Goal: Transaction & Acquisition: Book appointment/travel/reservation

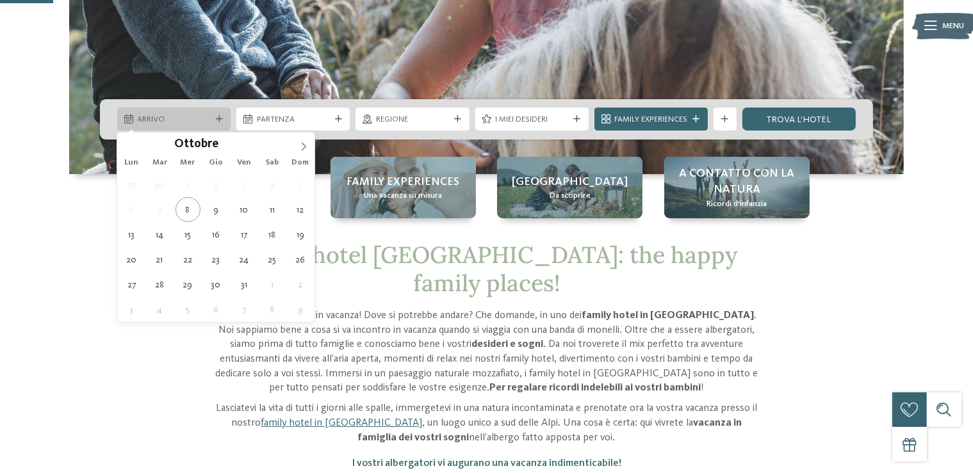
scroll to position [270, 0]
click at [306, 142] on icon at bounding box center [303, 146] width 9 height 9
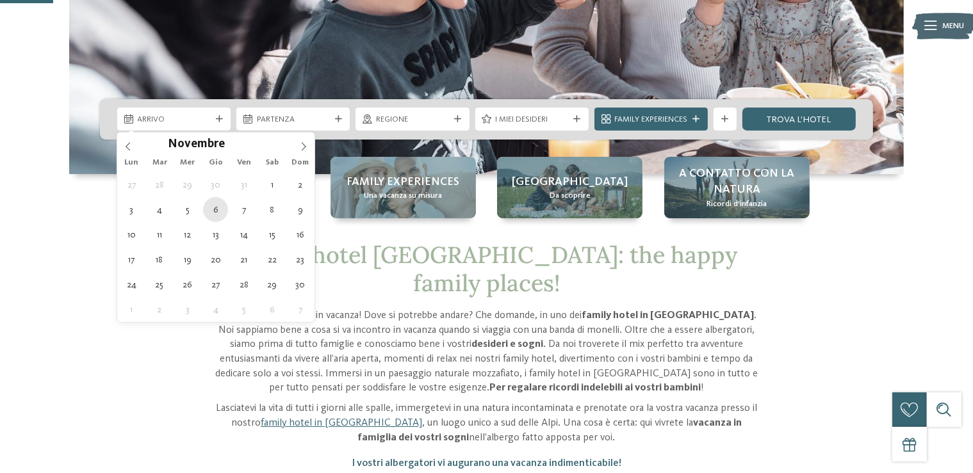
type div "[DATE]"
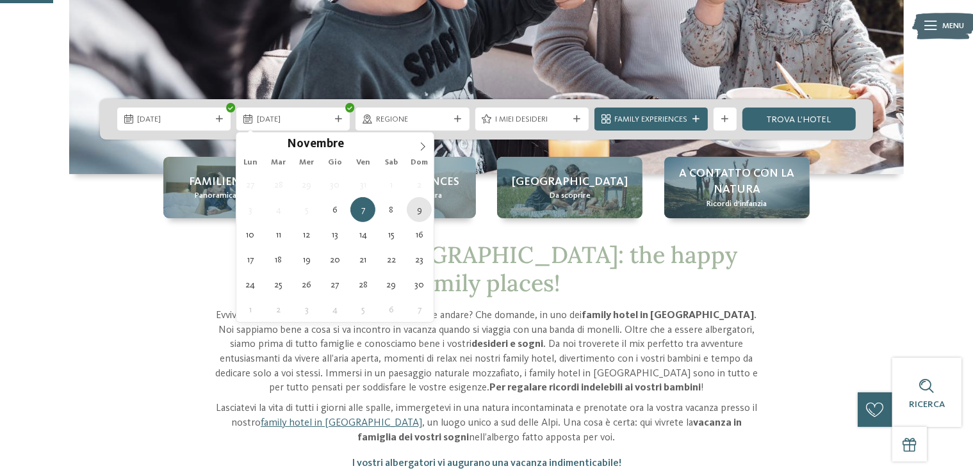
type div "[DATE]"
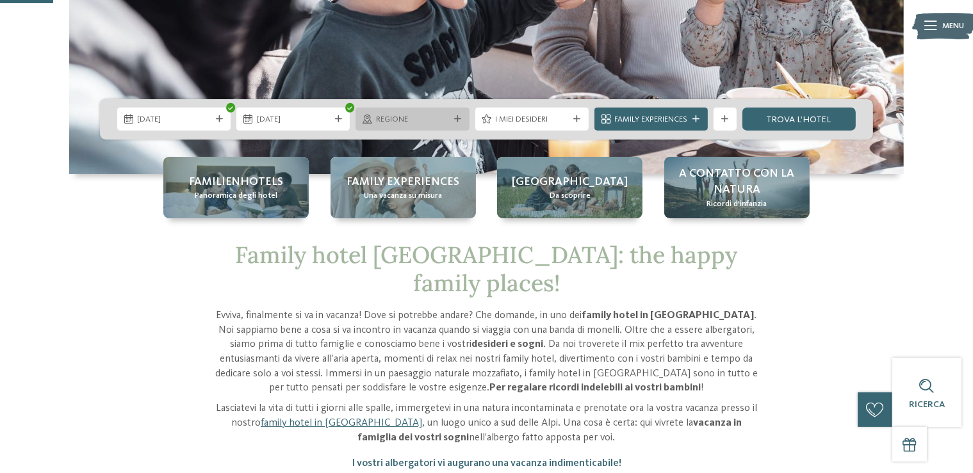
click at [420, 111] on div "Regione" at bounding box center [411, 119] width 113 height 23
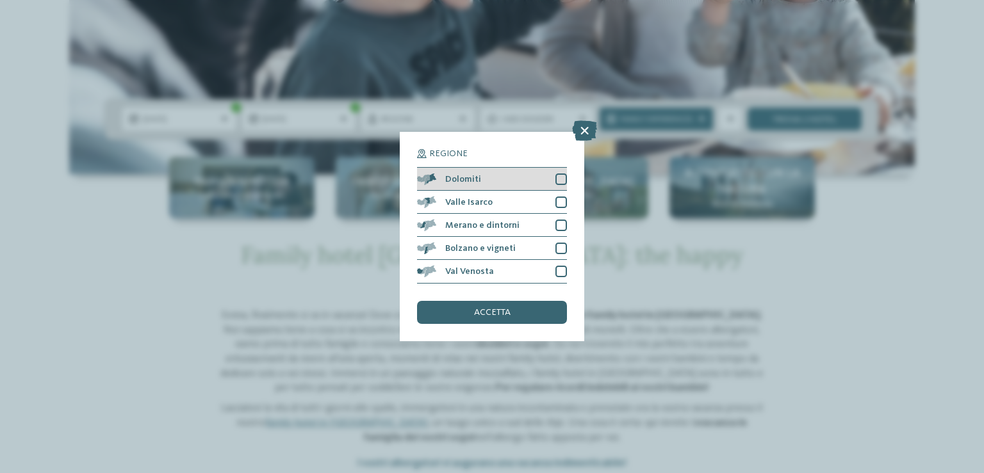
click at [556, 178] on div at bounding box center [561, 180] width 12 height 12
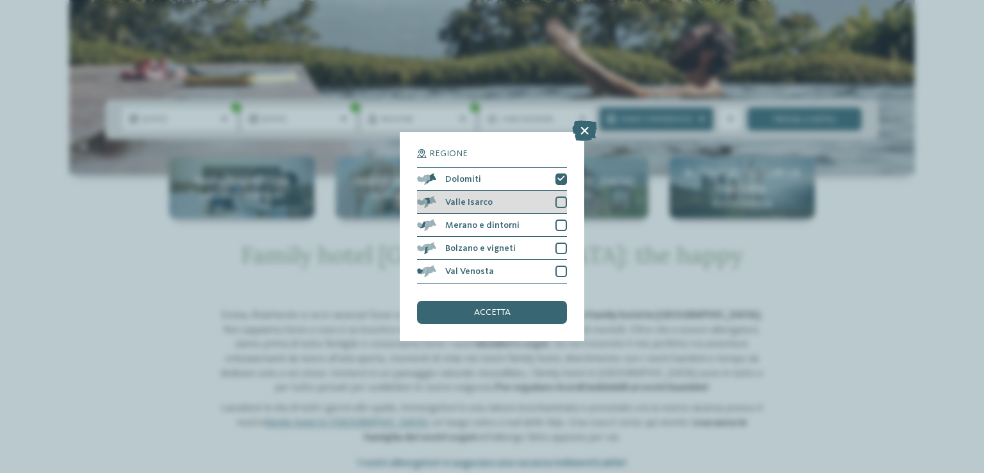
click at [567, 203] on div at bounding box center [561, 203] width 12 height 12
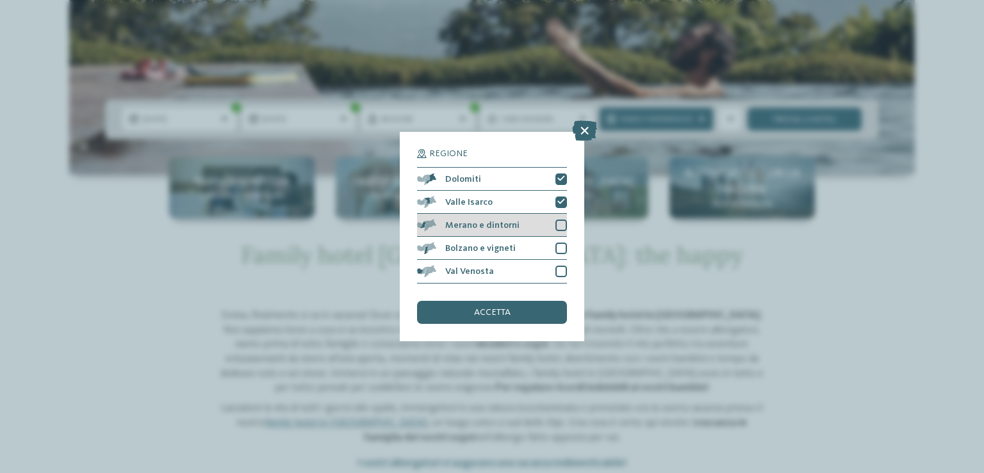
click at [562, 218] on div "Merano e dintorni" at bounding box center [492, 225] width 150 height 23
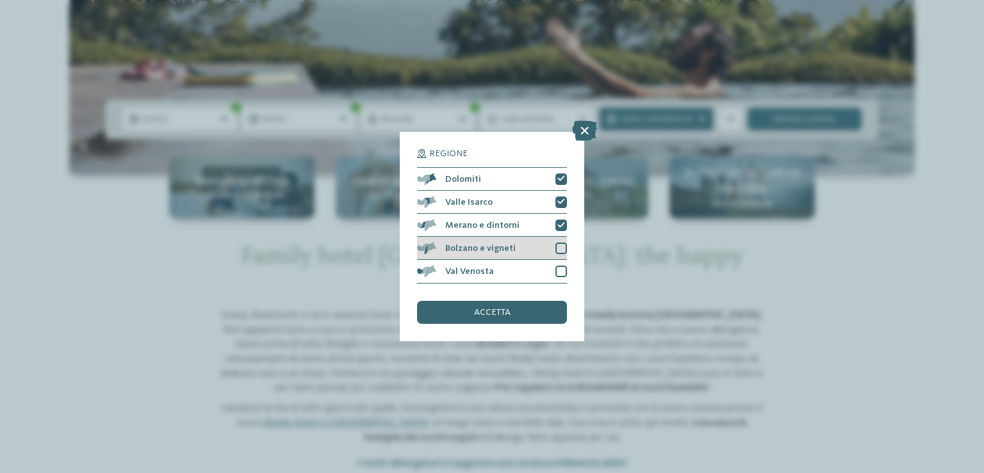
click at [562, 243] on div at bounding box center [561, 249] width 12 height 12
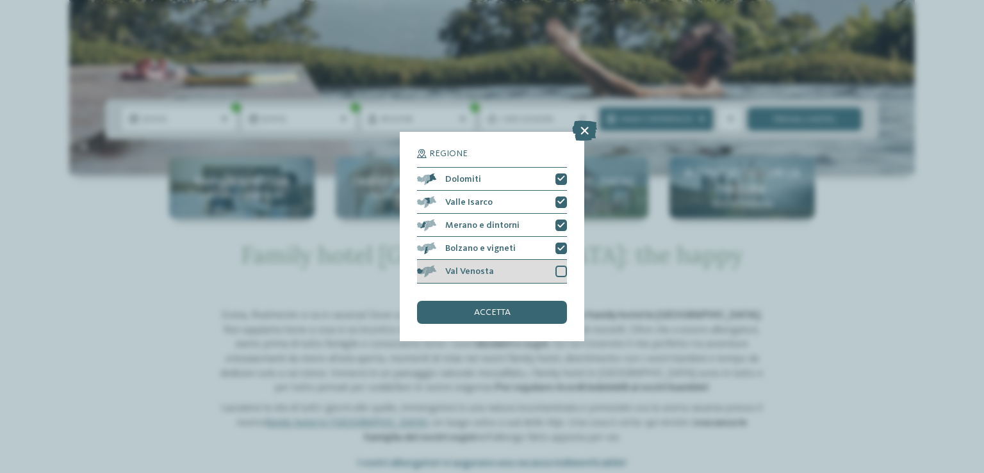
click at [563, 275] on div at bounding box center [561, 272] width 12 height 12
click at [549, 308] on div "accetta" at bounding box center [492, 312] width 150 height 23
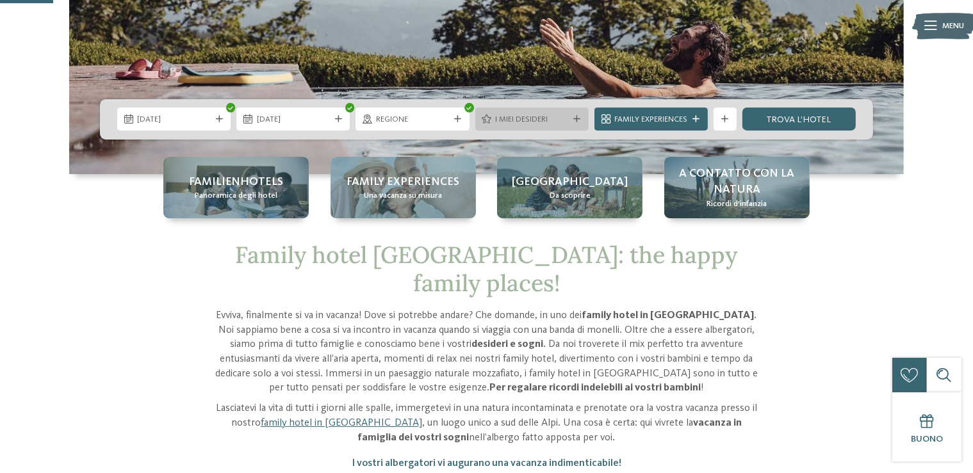
click at [567, 117] on span "I miei desideri" at bounding box center [531, 120] width 73 height 12
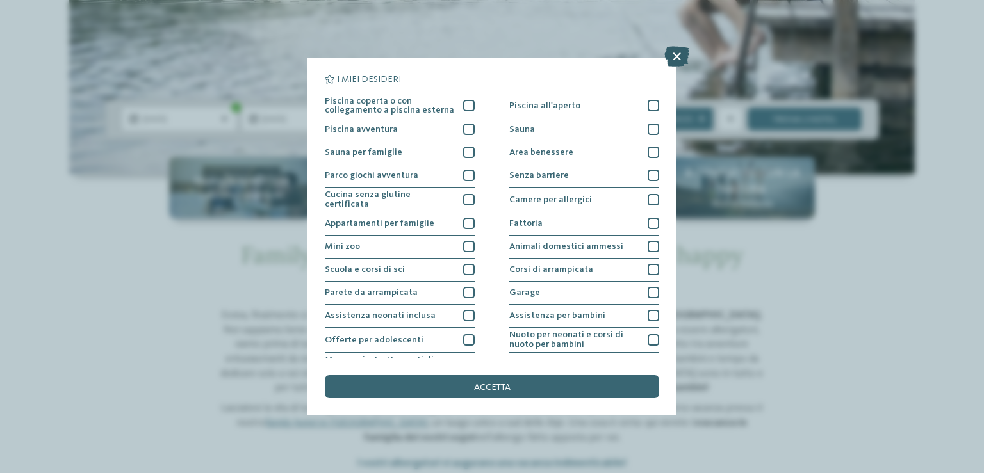
click at [672, 60] on icon at bounding box center [676, 56] width 25 height 20
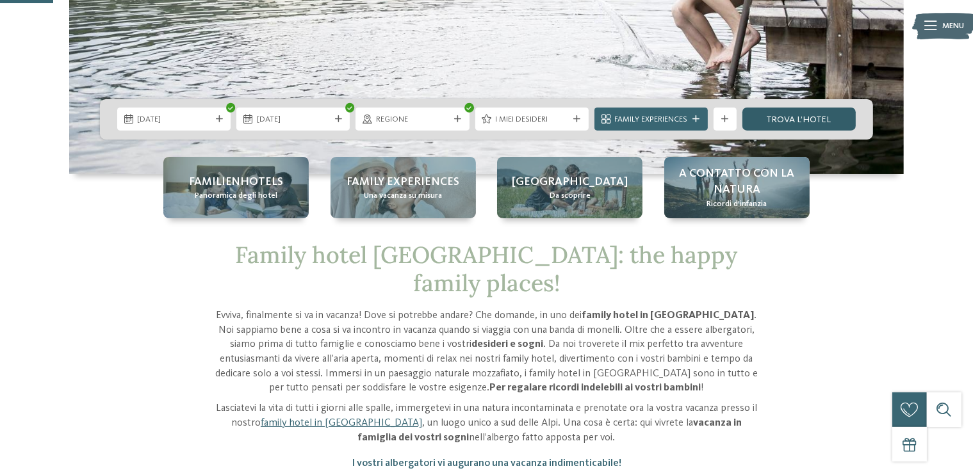
click at [811, 117] on link "trova l’hotel" at bounding box center [798, 119] width 113 height 23
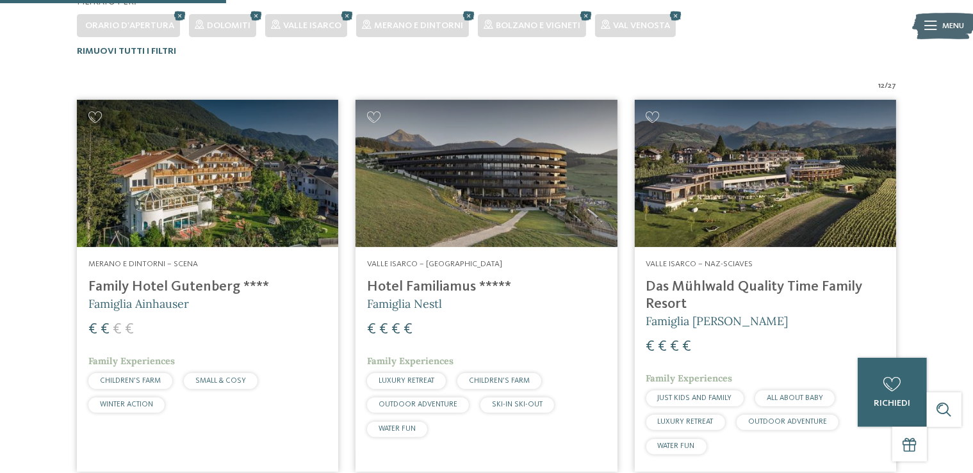
scroll to position [303, 0]
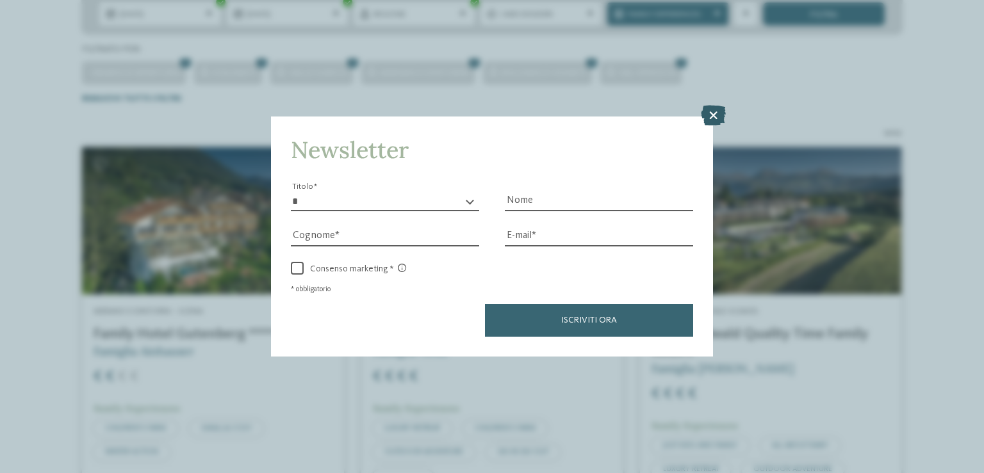
click at [708, 108] on icon at bounding box center [713, 115] width 25 height 20
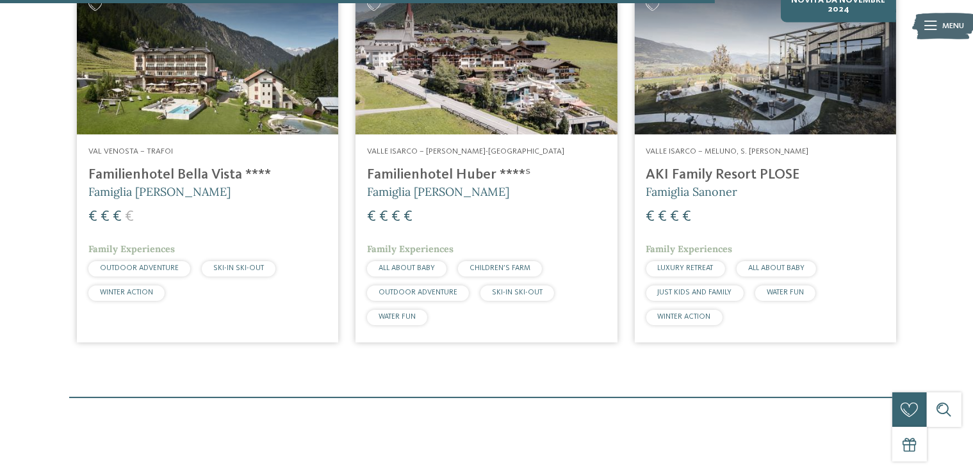
scroll to position [1555, 0]
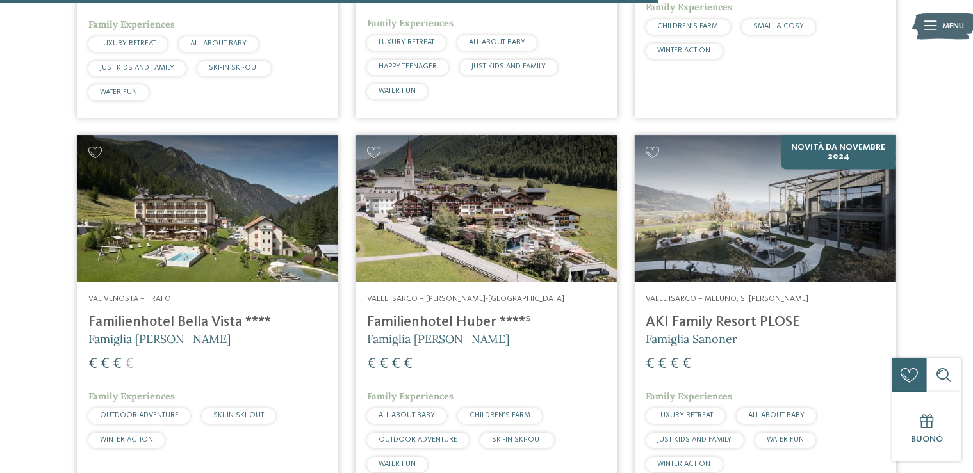
scroll to position [1488, 0]
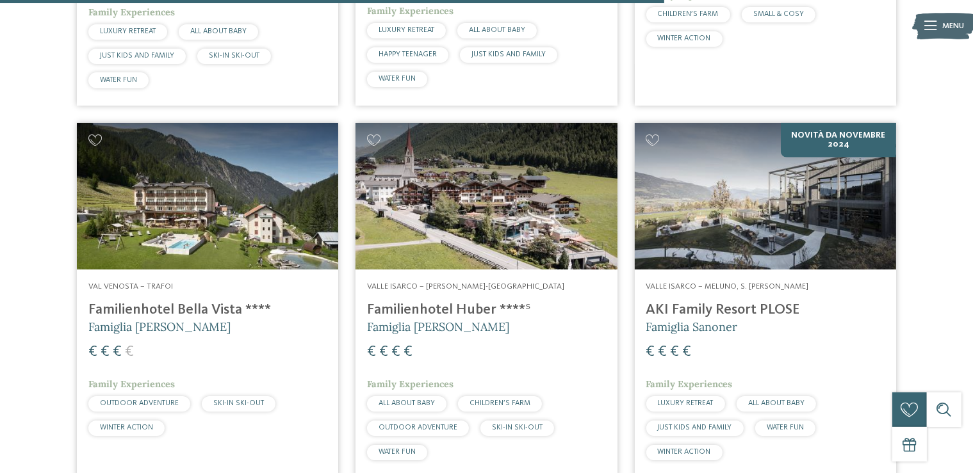
click at [762, 240] on img at bounding box center [765, 196] width 261 height 147
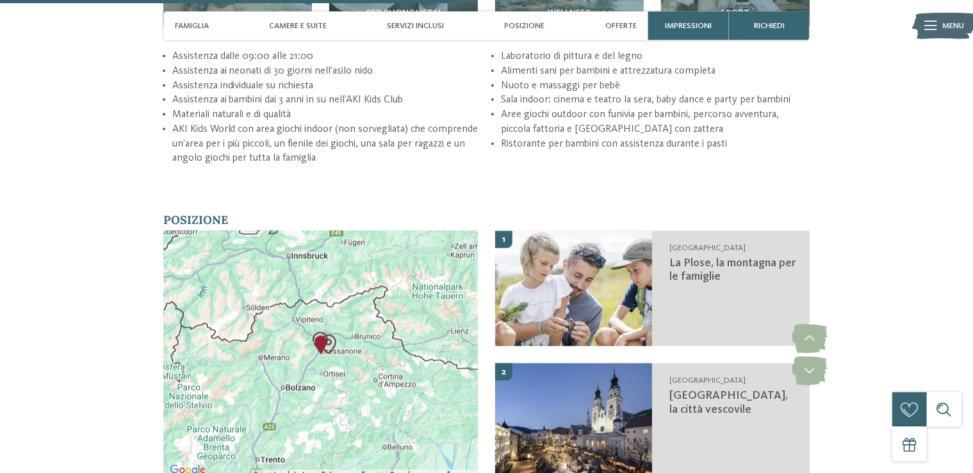
scroll to position [1488, 0]
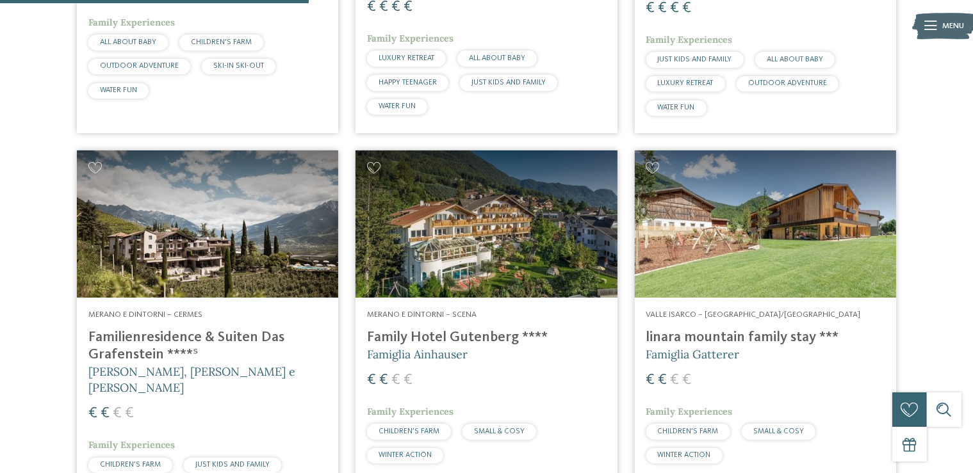
scroll to position [743, 0]
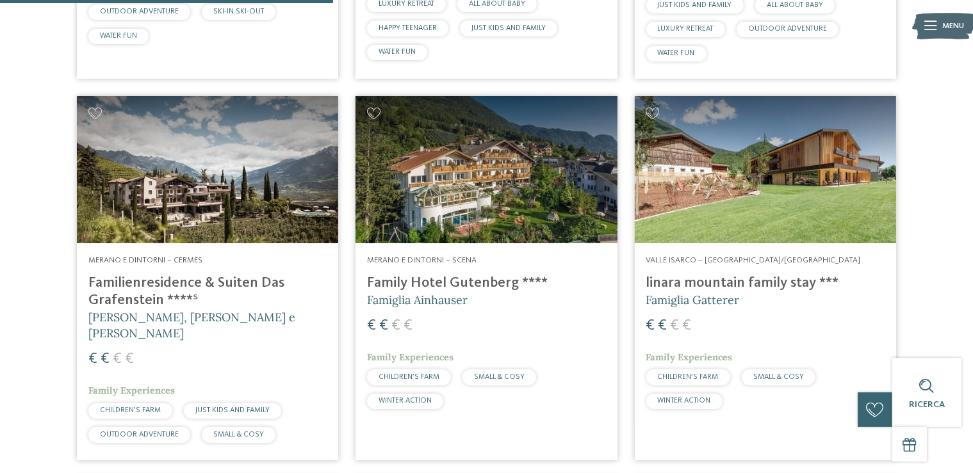
click at [788, 222] on img at bounding box center [765, 169] width 261 height 147
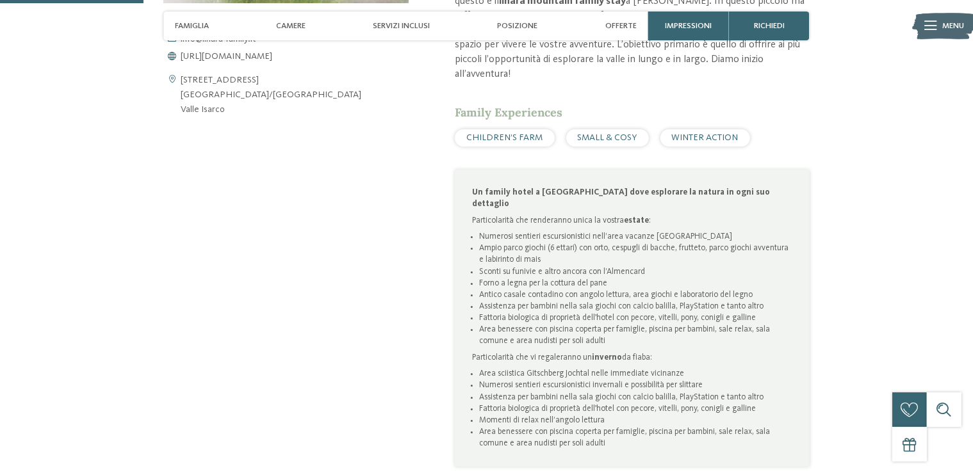
scroll to position [540, 0]
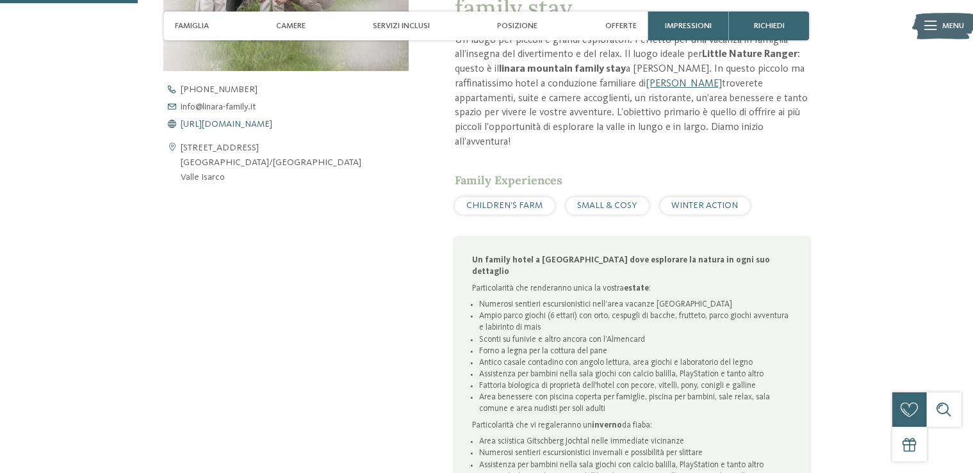
click at [271, 122] on span "[URL][DOMAIN_NAME]" at bounding box center [227, 124] width 92 height 9
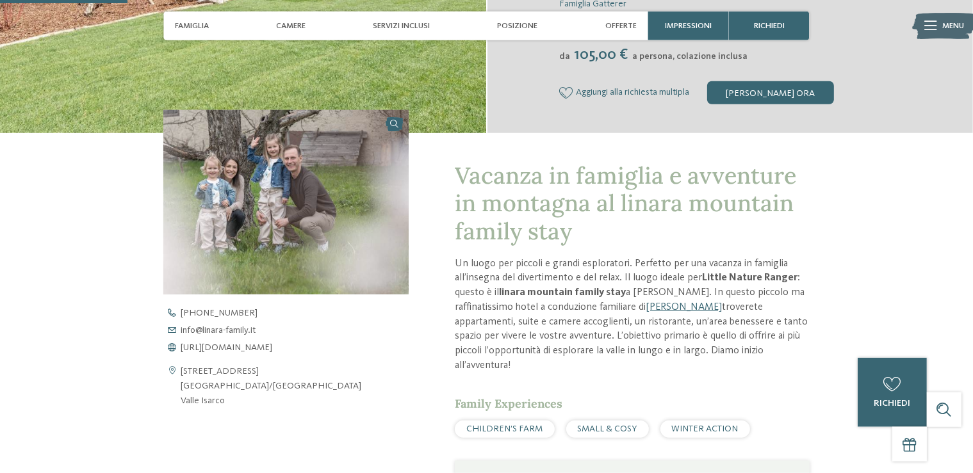
scroll to position [202, 0]
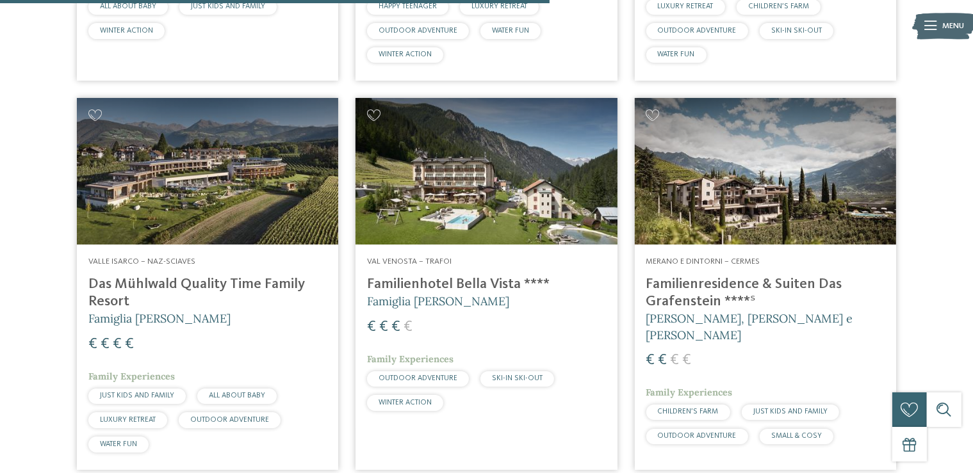
scroll to position [1508, 0]
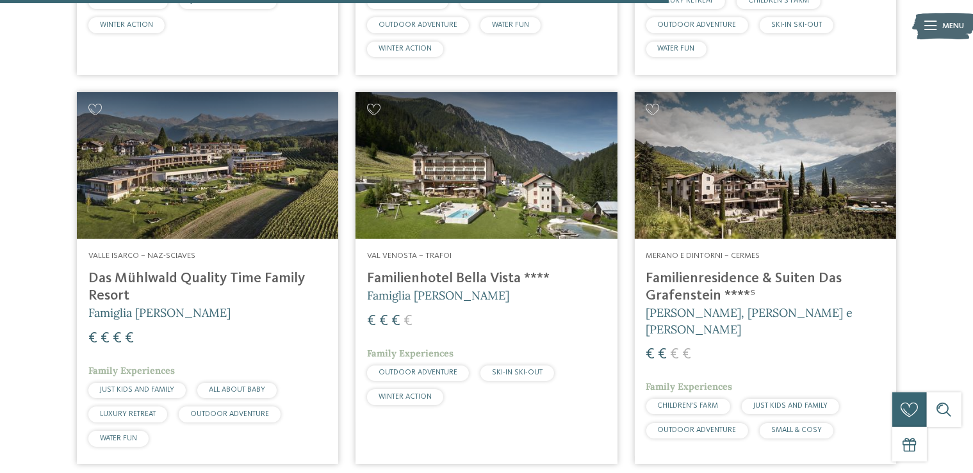
click at [731, 211] on img at bounding box center [765, 165] width 261 height 147
click at [742, 210] on img at bounding box center [765, 165] width 261 height 147
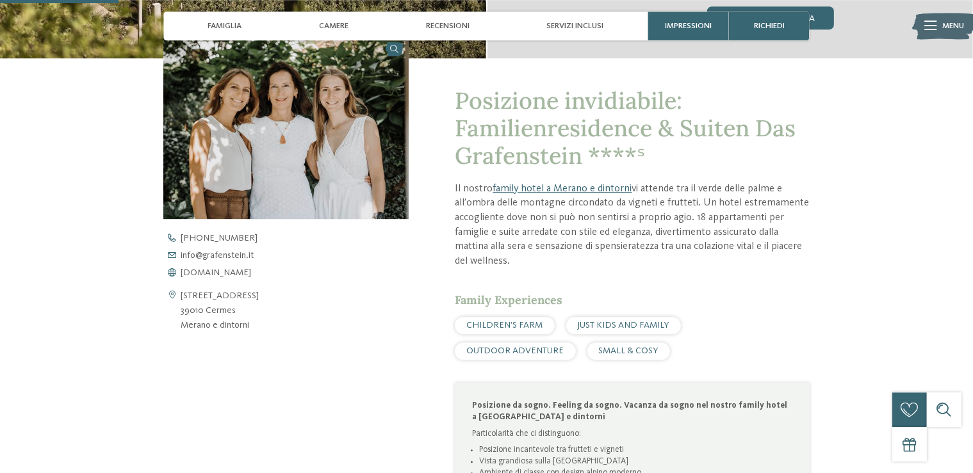
scroll to position [405, 0]
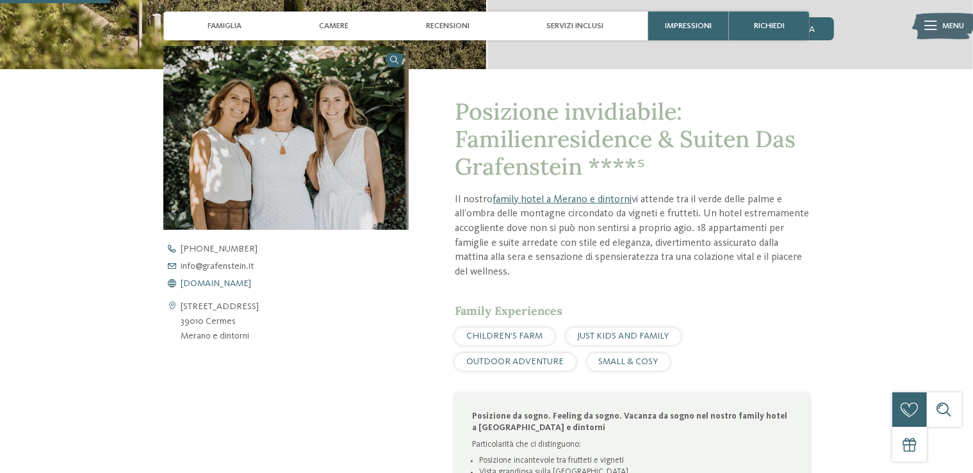
click at [220, 283] on span "www.grafenstein.it" at bounding box center [216, 283] width 70 height 9
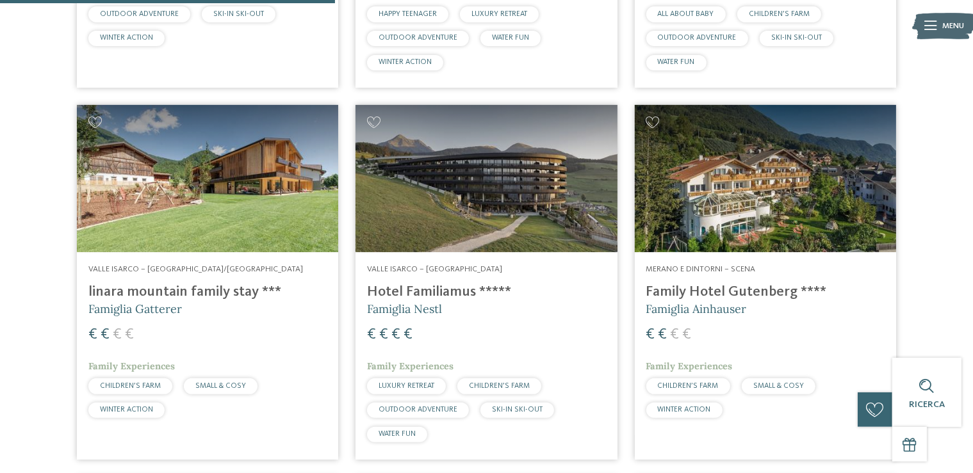
scroll to position [751, 0]
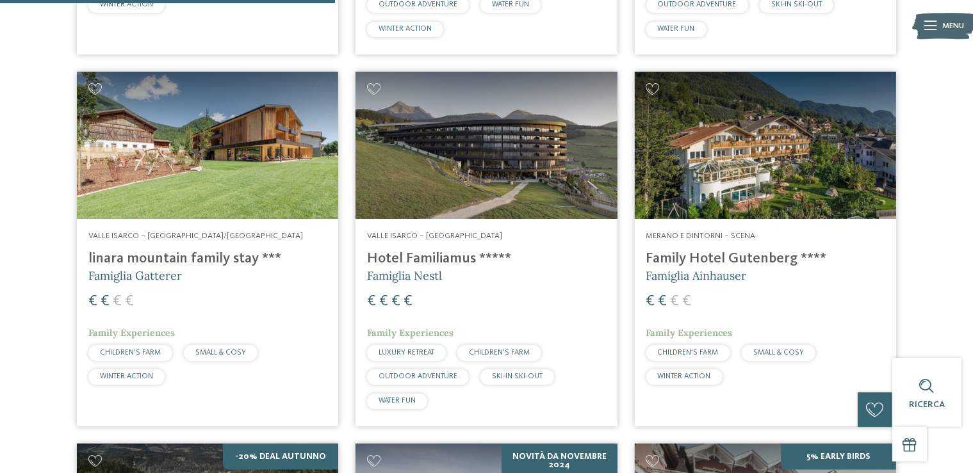
click at [531, 181] on img at bounding box center [485, 145] width 261 height 147
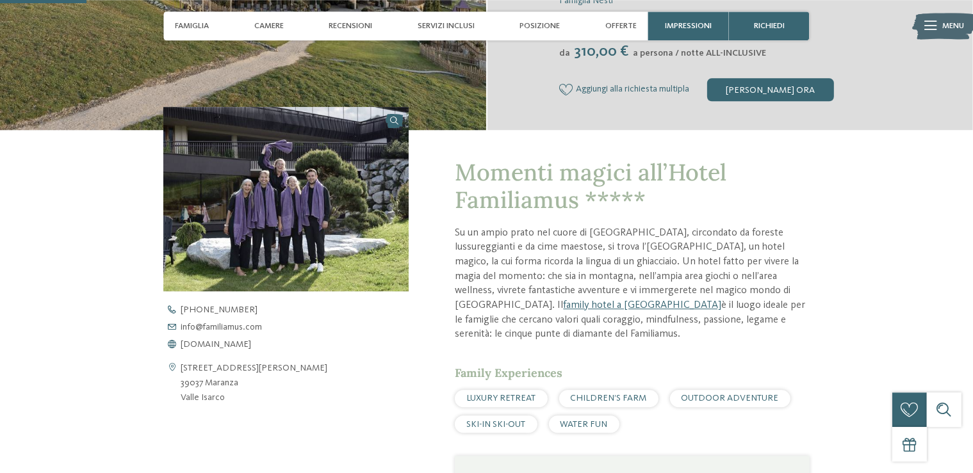
scroll to position [473, 0]
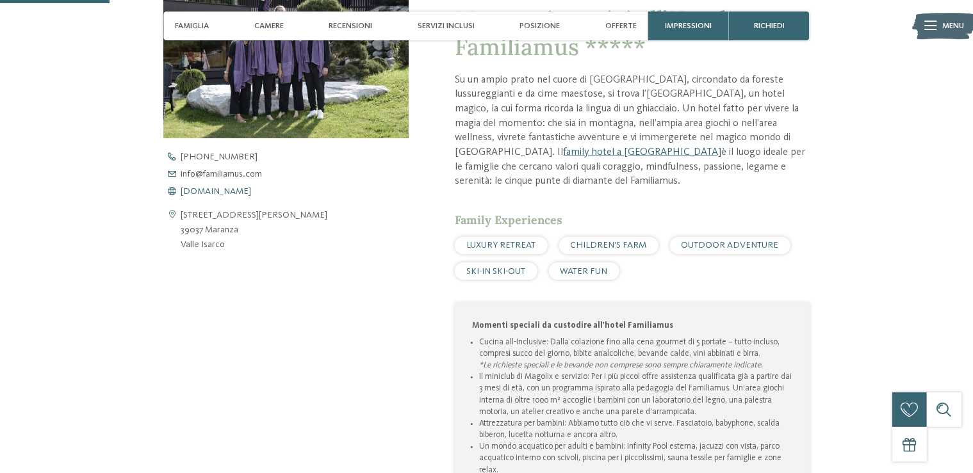
click at [242, 191] on span "[DOMAIN_NAME]" at bounding box center [216, 191] width 70 height 9
